Goal: Complete application form

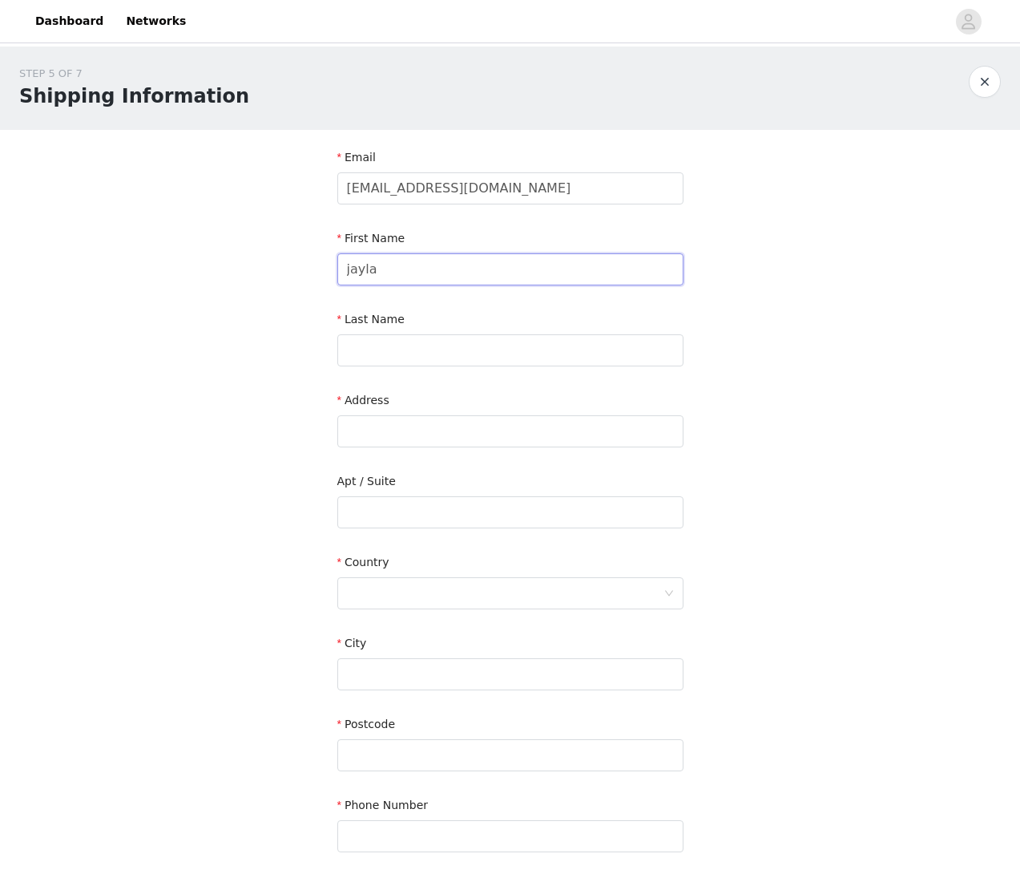
type input "jayla"
type input "[PERSON_NAME]"
type input "`"
type input "[STREET_ADDRESS][PERSON_NAME]"
type input "6101"
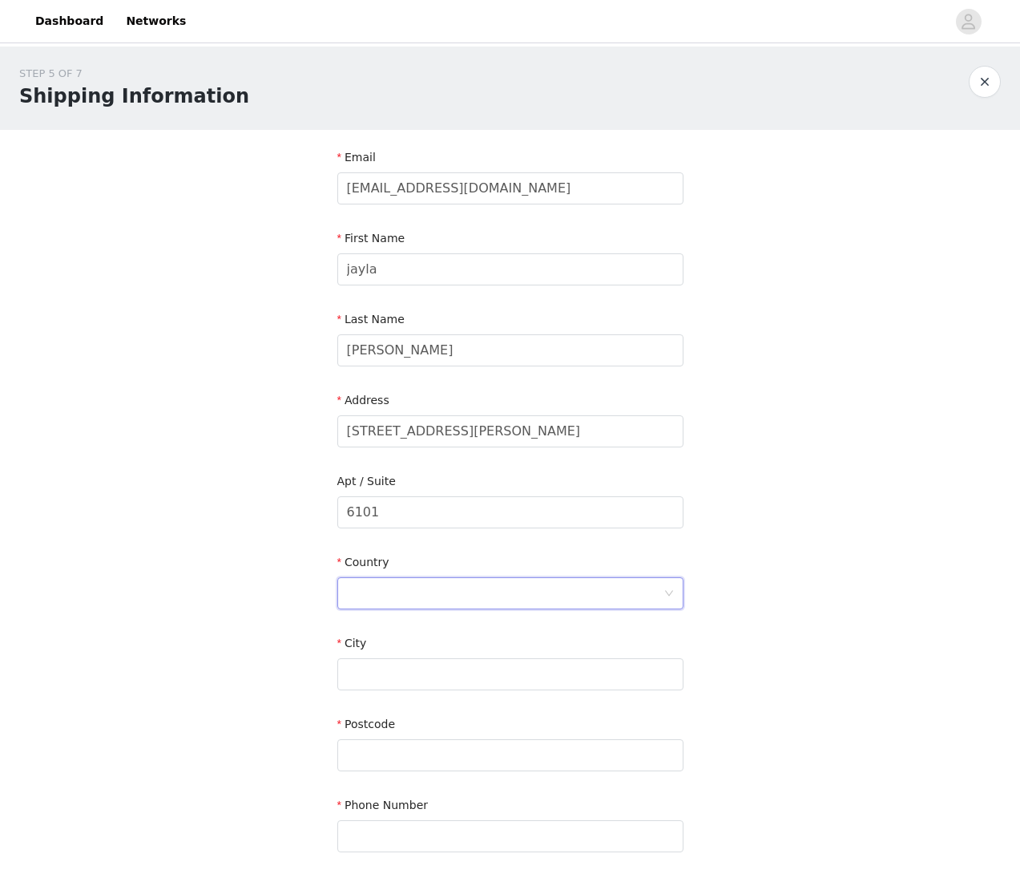
click at [564, 588] on div at bounding box center [505, 593] width 317 height 30
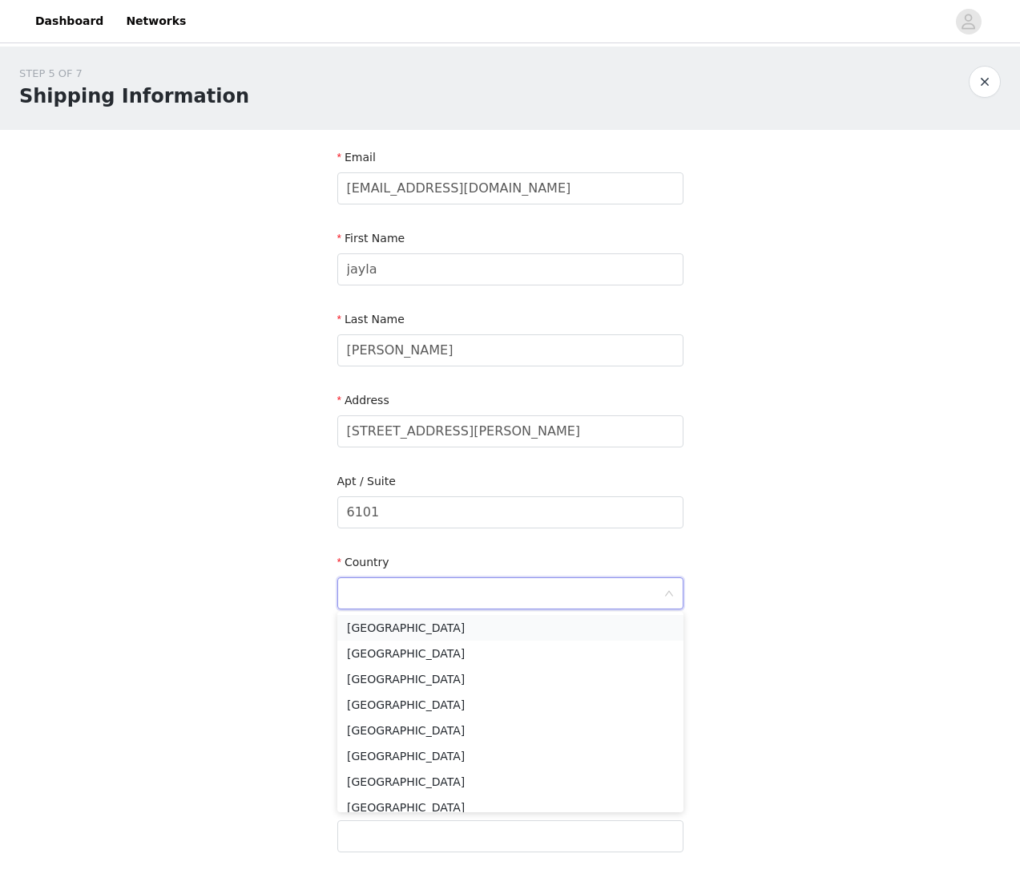
click at [471, 624] on li "[GEOGRAPHIC_DATA]" at bounding box center [510, 628] width 346 height 26
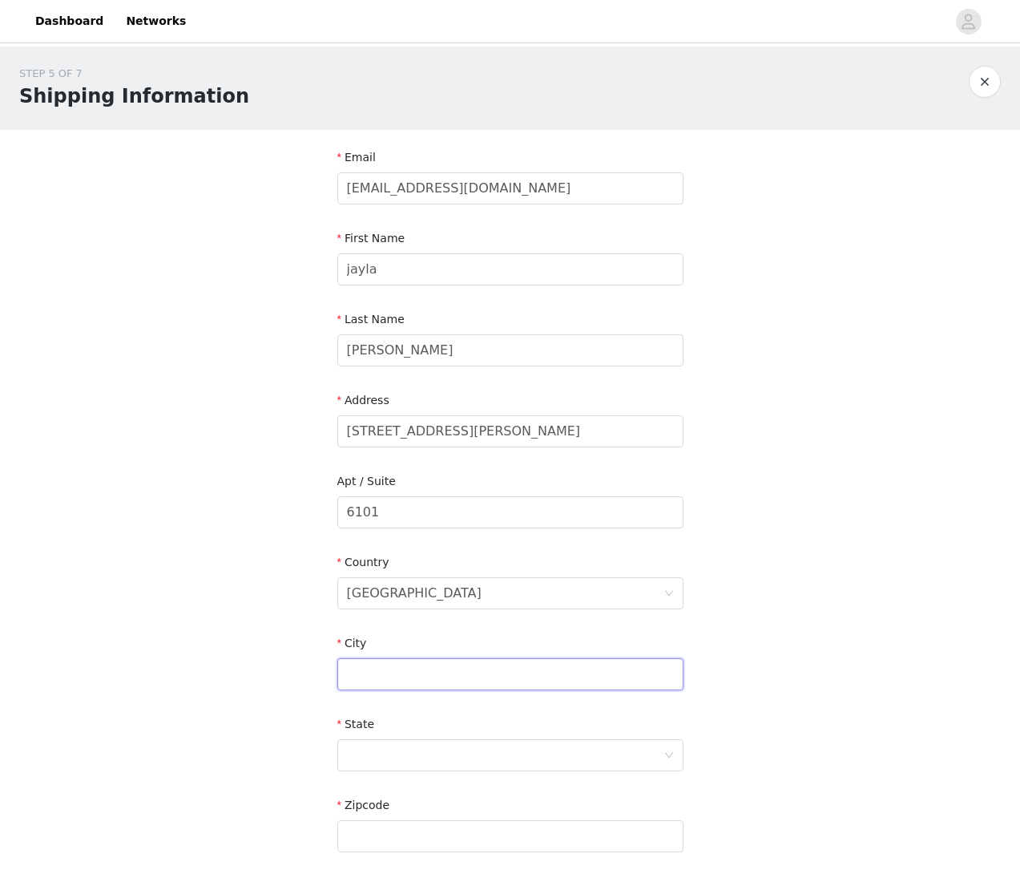
type input "3"
type input "[GEOGRAPHIC_DATA]"
click at [594, 757] on div at bounding box center [505, 755] width 317 height 30
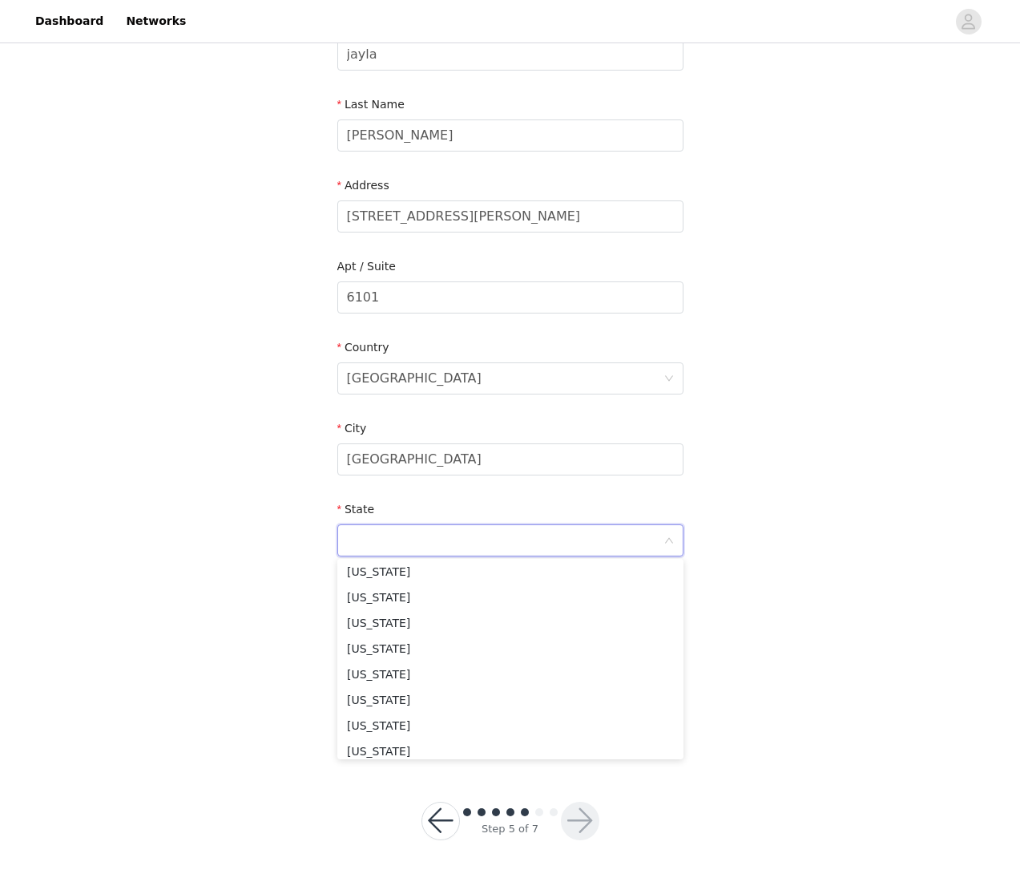
scroll to position [353, 0]
click at [492, 608] on li "[US_STATE]" at bounding box center [510, 606] width 346 height 26
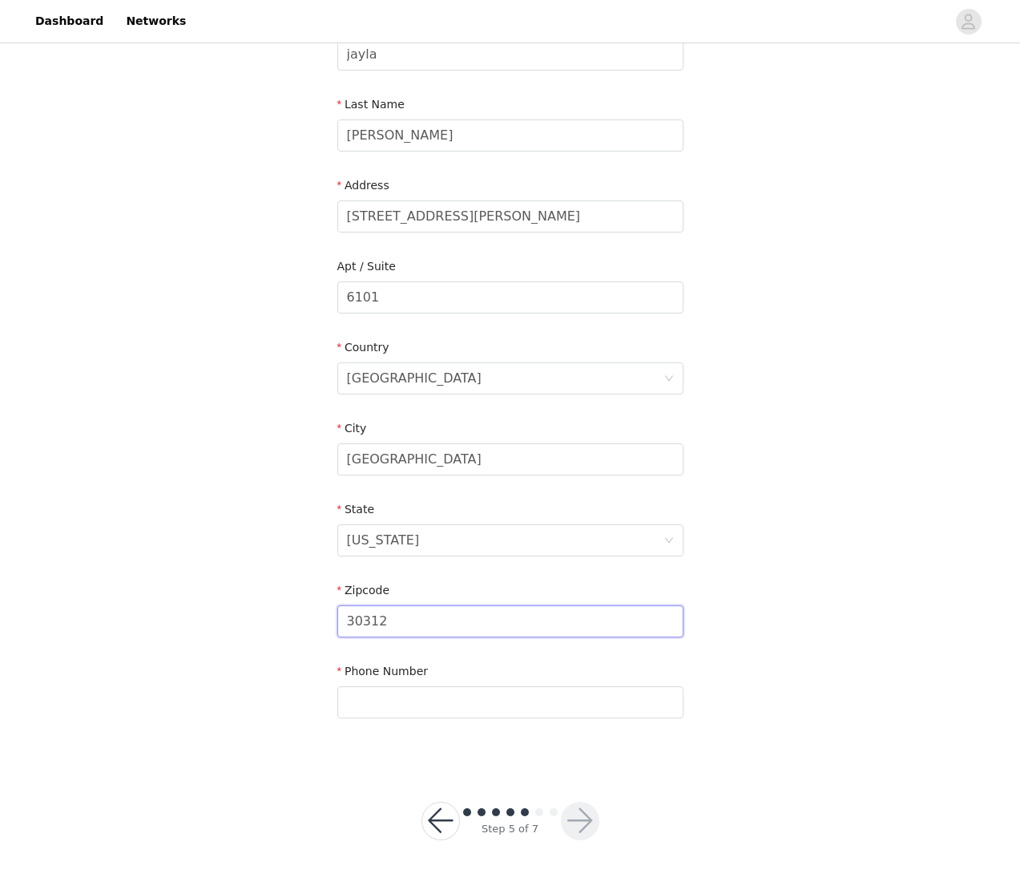
type input "30312"
type input "7706664164"
click at [578, 821] on button "button" at bounding box center [580, 820] width 38 height 38
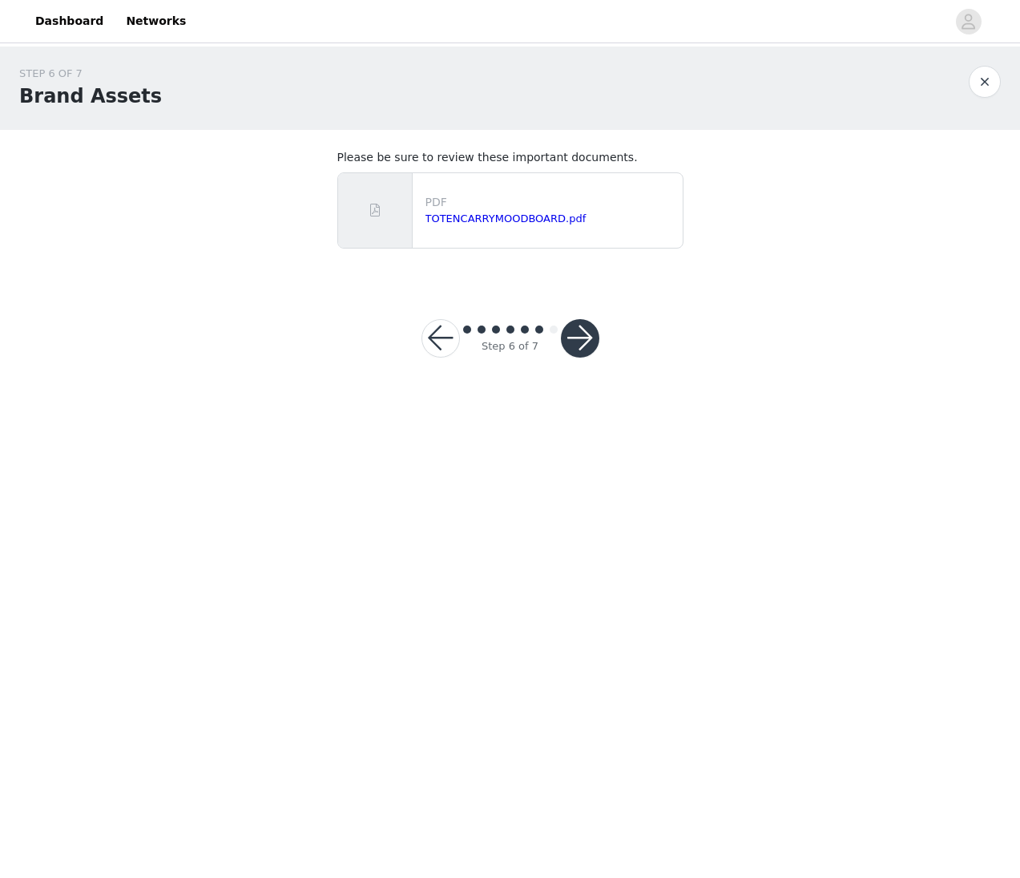
click at [588, 337] on button "button" at bounding box center [580, 338] width 38 height 38
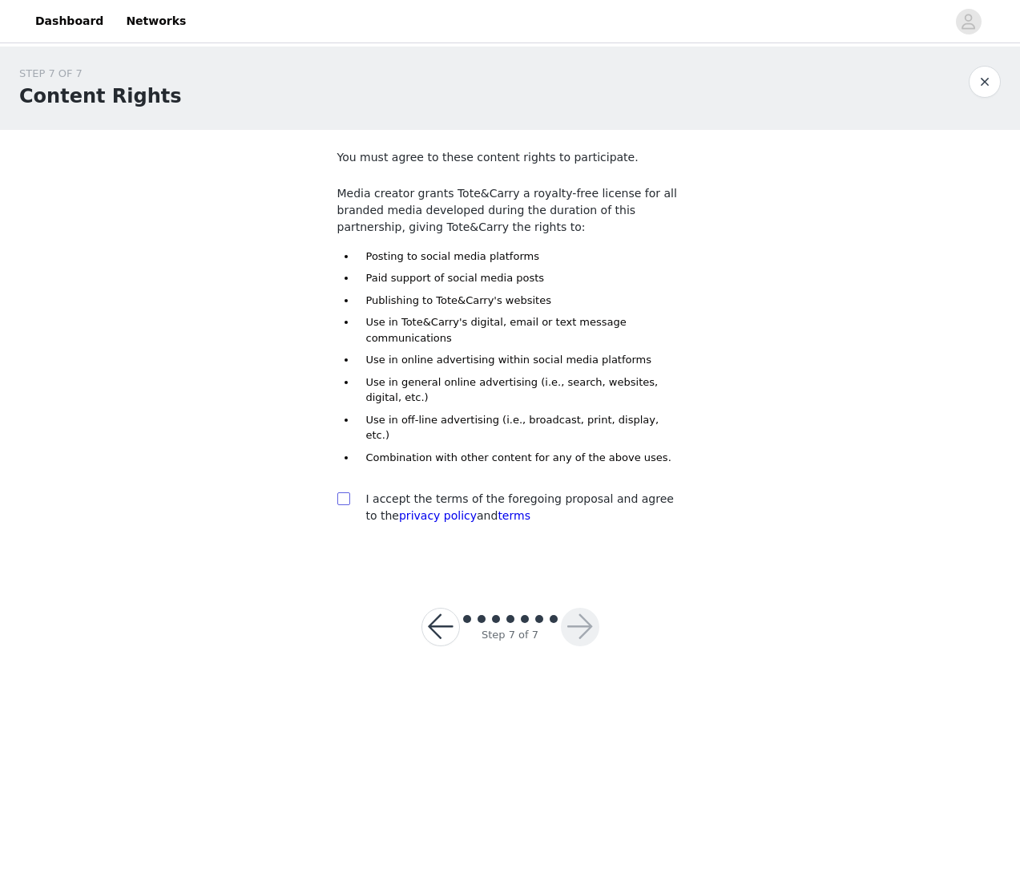
click at [341, 492] on input "checkbox" at bounding box center [342, 497] width 11 height 11
checkbox input "true"
click at [574, 608] on button "button" at bounding box center [580, 627] width 38 height 38
